Goal: Task Accomplishment & Management: Use online tool/utility

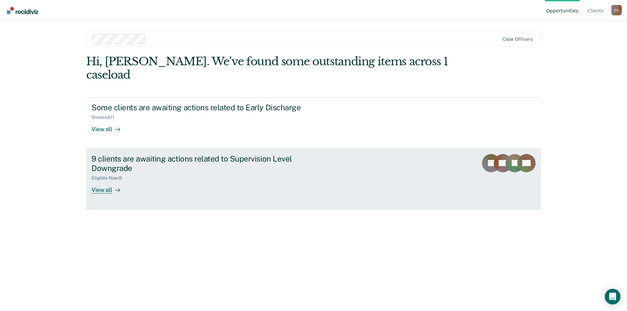
click at [109, 190] on div "View all" at bounding box center [109, 187] width 37 height 13
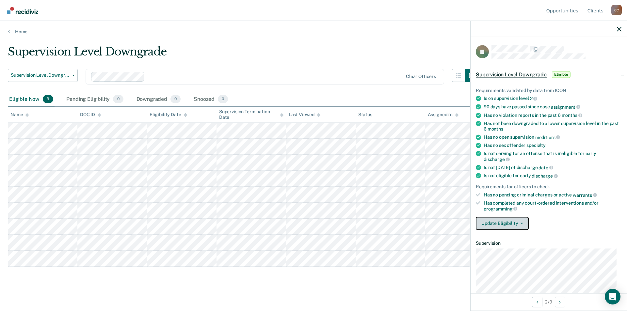
click at [521, 223] on icon "button" at bounding box center [522, 223] width 3 height 1
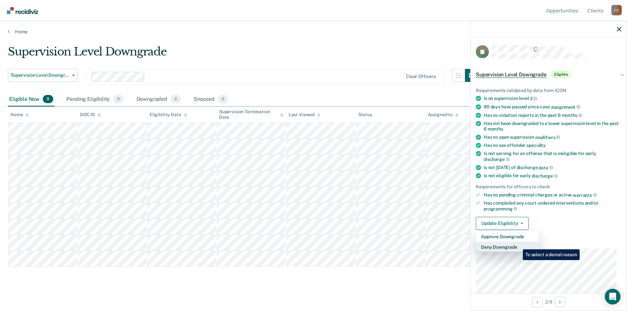
click at [518, 244] on button "Deny Downgrade" at bounding box center [507, 247] width 63 height 10
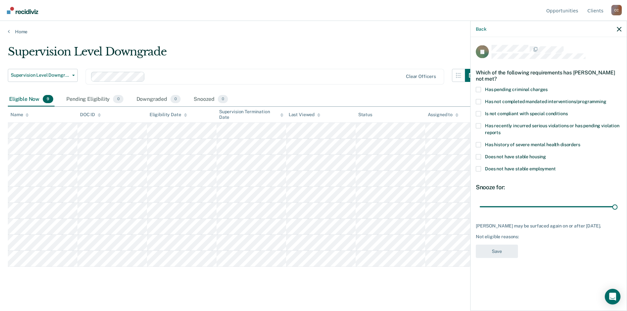
drag, startPoint x: 525, startPoint y: 205, endPoint x: 627, endPoint y: 202, distance: 101.3
type input "90"
click at [618, 202] on input "range" at bounding box center [549, 206] width 138 height 11
click at [478, 112] on span at bounding box center [478, 113] width 5 height 5
click at [568, 111] on input "Is not compliant with special conditions" at bounding box center [568, 111] width 0 height 0
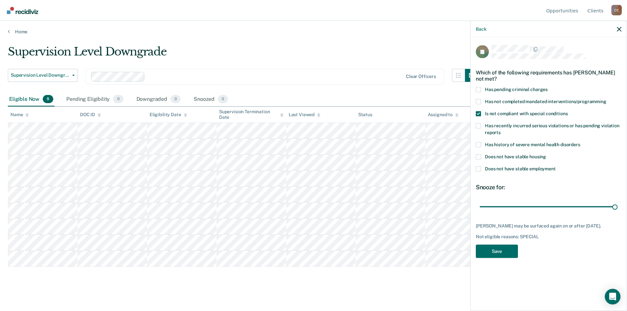
click at [480, 111] on span at bounding box center [478, 113] width 5 height 5
click at [568, 111] on input "Is not compliant with special conditions" at bounding box center [568, 111] width 0 height 0
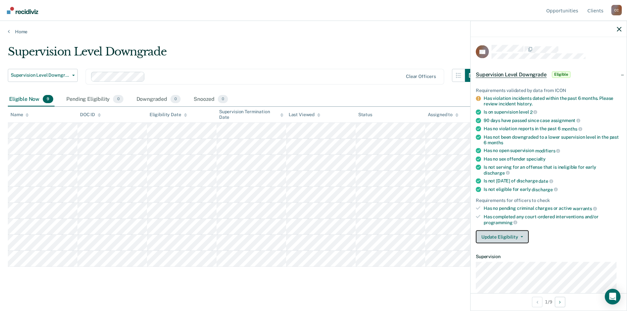
click at [522, 233] on button "Update Eligibility" at bounding box center [502, 237] width 53 height 13
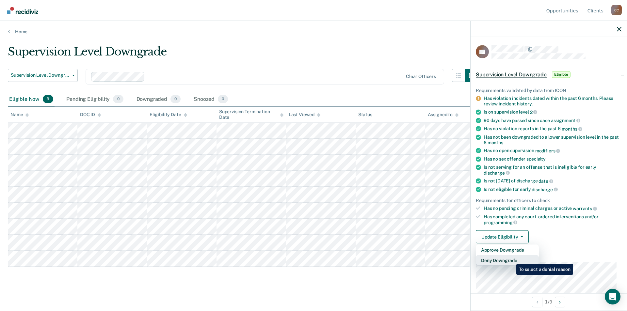
click at [511, 259] on button "Deny Downgrade" at bounding box center [507, 260] width 63 height 10
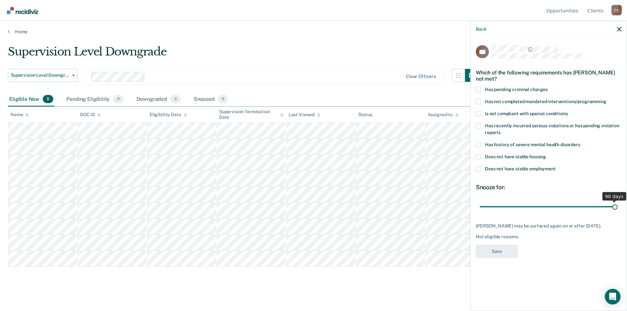
drag, startPoint x: 527, startPoint y: 207, endPoint x: 620, endPoint y: 202, distance: 92.9
type input "90"
click at [618, 202] on input "range" at bounding box center [549, 206] width 138 height 11
click at [479, 126] on span at bounding box center [478, 125] width 5 height 5
click at [501, 130] on input "Has recently incurred serious violations or has pending violation reports" at bounding box center [501, 130] width 0 height 0
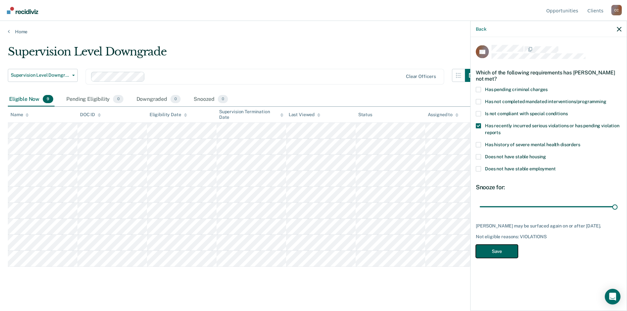
click at [488, 247] on button "Save" at bounding box center [497, 251] width 42 height 13
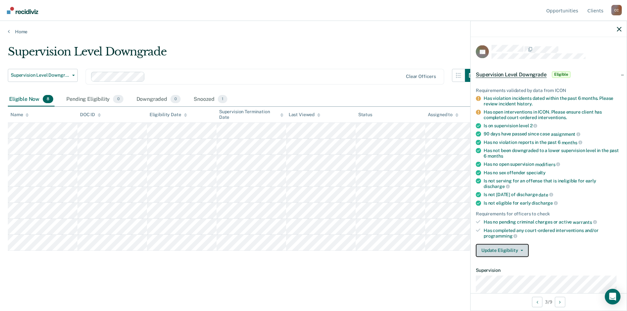
click at [523, 248] on button "Update Eligibility" at bounding box center [502, 250] width 53 height 13
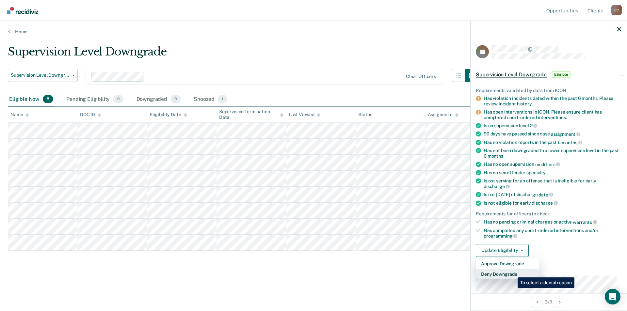
click at [513, 273] on button "Deny Downgrade" at bounding box center [507, 274] width 63 height 10
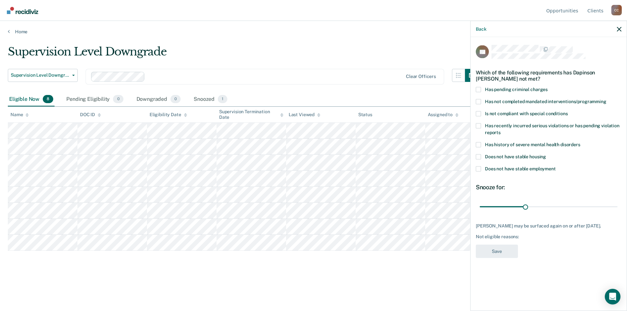
click at [478, 99] on span at bounding box center [478, 101] width 5 height 5
click at [606, 99] on input "Has not completed mandated interventions/programming" at bounding box center [606, 99] width 0 height 0
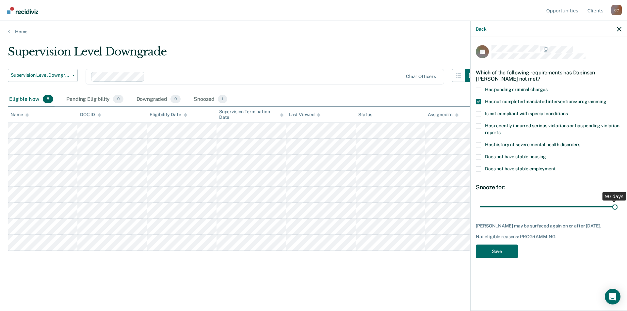
drag, startPoint x: 525, startPoint y: 206, endPoint x: 627, endPoint y: 199, distance: 101.5
type input "90"
click at [618, 201] on input "range" at bounding box center [549, 206] width 138 height 11
click at [507, 249] on button "Save" at bounding box center [497, 251] width 42 height 13
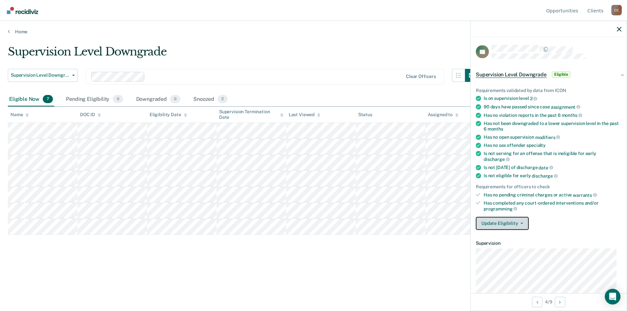
click at [522, 224] on button "Update Eligibility" at bounding box center [502, 223] width 53 height 13
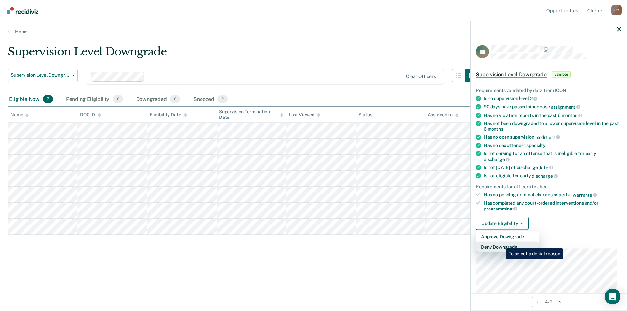
click at [501, 244] on button "Deny Downgrade" at bounding box center [507, 247] width 63 height 10
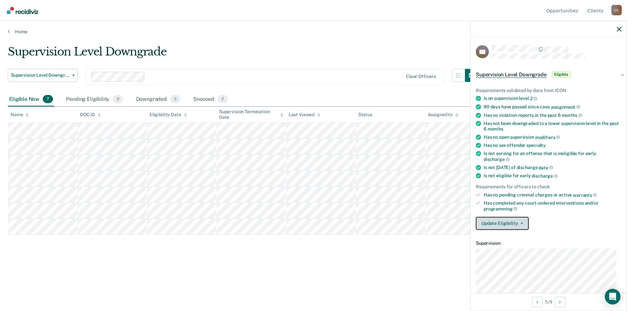
click at [521, 223] on icon "button" at bounding box center [522, 223] width 3 height 1
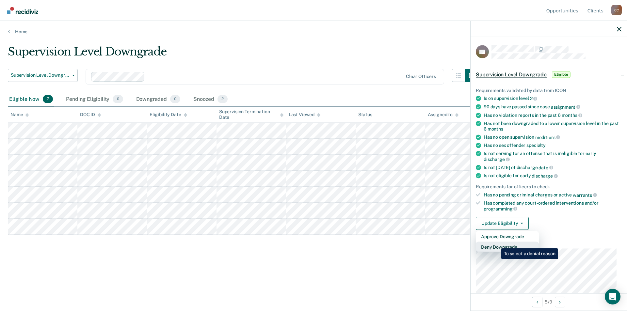
click at [496, 244] on button "Deny Downgrade" at bounding box center [507, 247] width 63 height 10
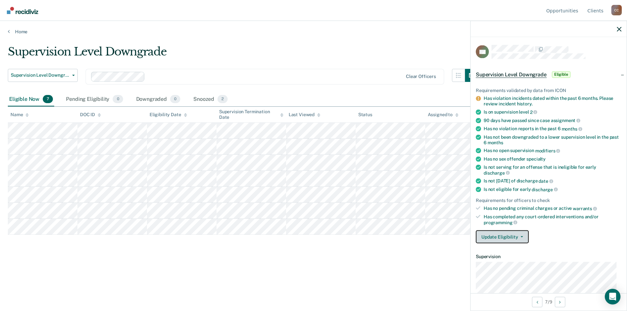
click at [522, 238] on button "Update Eligibility" at bounding box center [502, 237] width 53 height 13
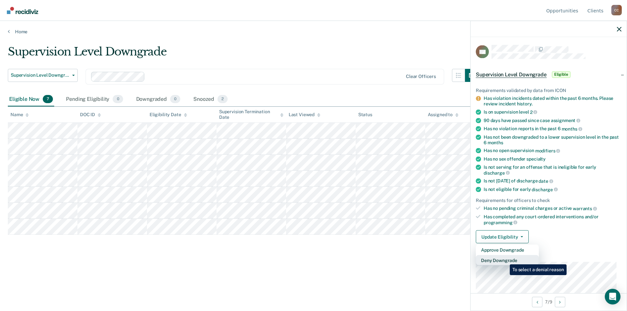
click at [505, 260] on button "Deny Downgrade" at bounding box center [507, 260] width 63 height 10
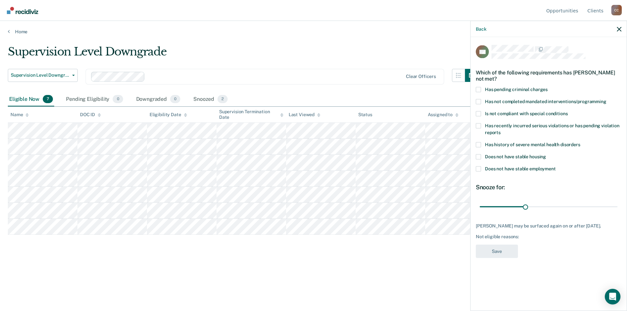
click at [477, 125] on span at bounding box center [478, 125] width 5 height 5
click at [501, 130] on input "Has recently incurred serious violations or has pending violation reports" at bounding box center [501, 130] width 0 height 0
drag, startPoint x: 526, startPoint y: 208, endPoint x: 622, endPoint y: 212, distance: 95.8
type input "90"
click at [618, 211] on input "range" at bounding box center [549, 206] width 138 height 11
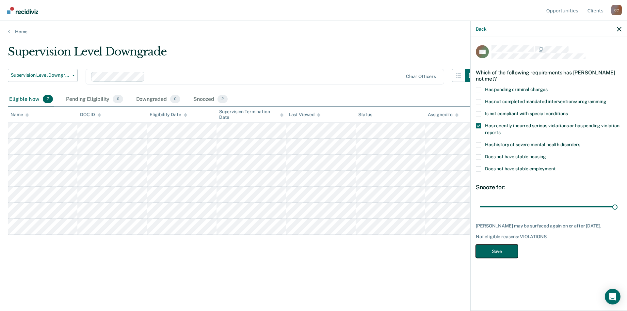
click at [494, 249] on button "Save" at bounding box center [497, 251] width 42 height 13
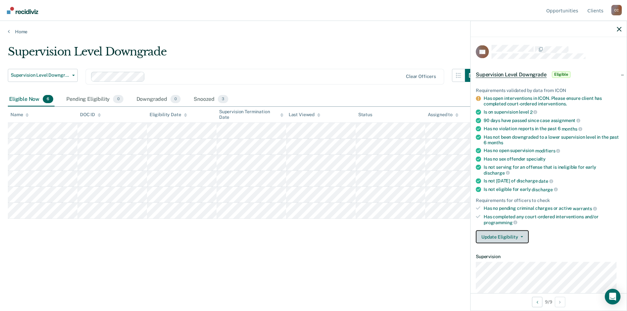
click at [519, 236] on span "button" at bounding box center [520, 236] width 5 height 1
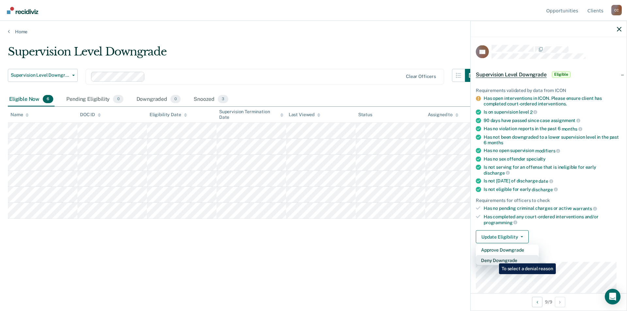
click at [494, 259] on button "Deny Downgrade" at bounding box center [507, 260] width 63 height 10
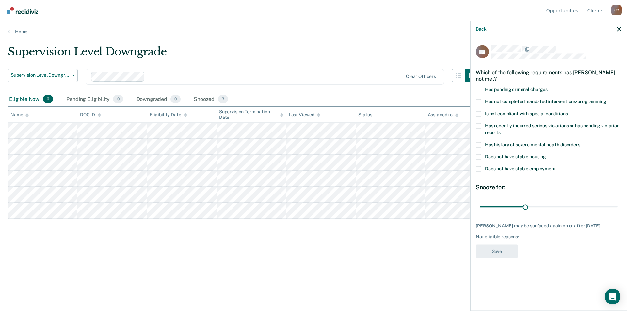
click at [478, 126] on span at bounding box center [478, 125] width 5 height 5
click at [501, 130] on input "Has recently incurred serious violations or has pending violation reports" at bounding box center [501, 130] width 0 height 0
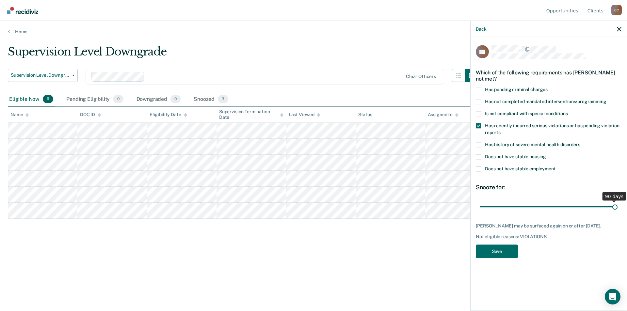
drag, startPoint x: 527, startPoint y: 208, endPoint x: 627, endPoint y: 208, distance: 99.6
type input "90"
click at [618, 208] on input "range" at bounding box center [549, 206] width 138 height 11
click at [492, 250] on button "Save" at bounding box center [497, 251] width 42 height 13
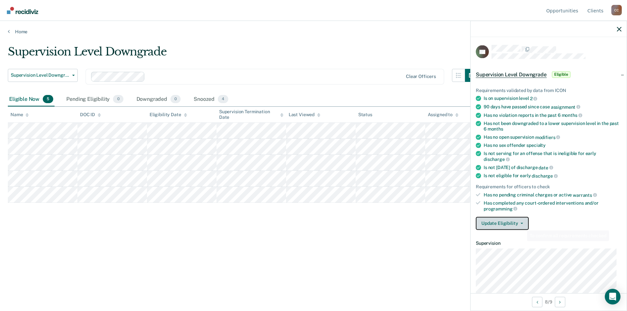
click at [523, 223] on button "Update Eligibility" at bounding box center [502, 223] width 53 height 13
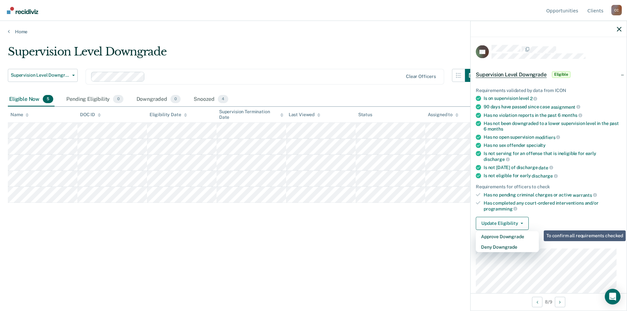
click at [334, 261] on div "Supervision Level Downgrade Supervision Level Downgrade Early Discharge Supervi…" at bounding box center [313, 153] width 611 height 217
